Goal: Navigation & Orientation: Find specific page/section

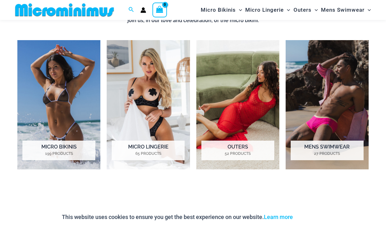
scroll to position [431, 0]
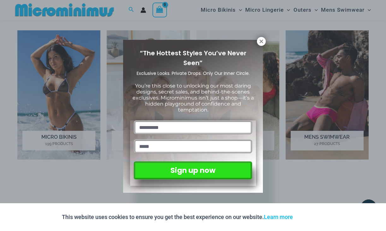
click at [31, 167] on div "“The Hottest Styles You’ve Never Seen” Exclusive Looks. Private Drops. Only Our…" at bounding box center [193, 115] width 386 height 231
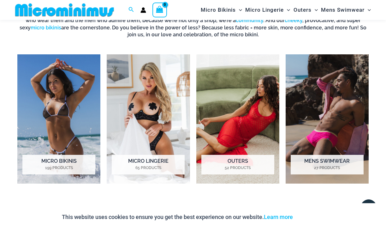
scroll to position [402, 0]
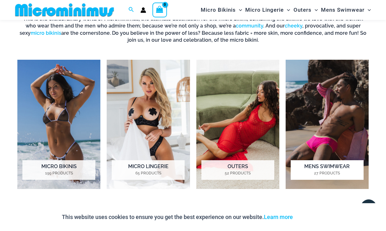
click at [313, 155] on img "Visit product category Mens Swimwear" at bounding box center [327, 124] width 83 height 129
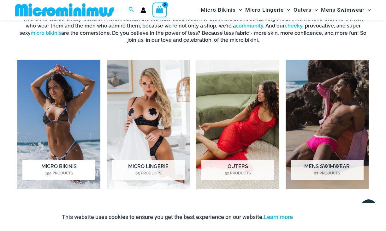
click at [60, 164] on h2 "Micro Bikinis 199 Products" at bounding box center [58, 170] width 73 height 20
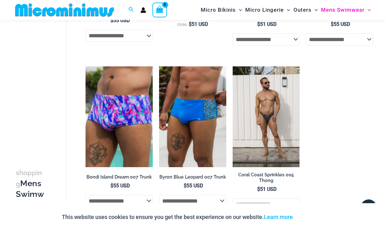
scroll to position [1045, 0]
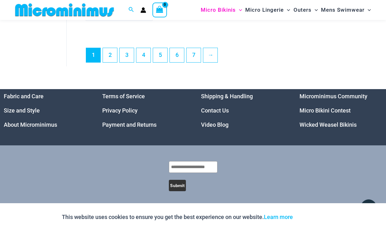
scroll to position [1519, 0]
